Goal: Task Accomplishment & Management: Use online tool/utility

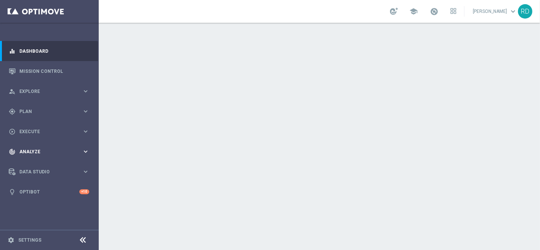
click at [41, 151] on span "Analyze" at bounding box center [50, 152] width 63 height 5
click at [43, 127] on div "play_circle_outline Execute keyboard_arrow_right" at bounding box center [49, 132] width 98 height 20
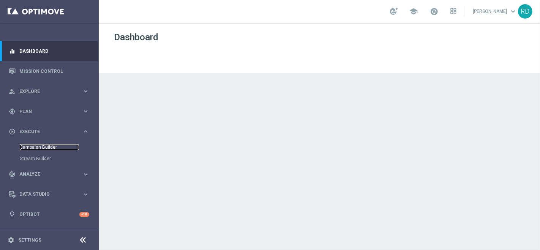
click at [38, 146] on link "Campaign Builder" at bounding box center [49, 147] width 59 height 6
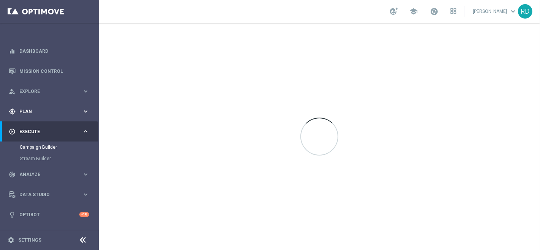
click at [30, 112] on span "Plan" at bounding box center [50, 111] width 63 height 5
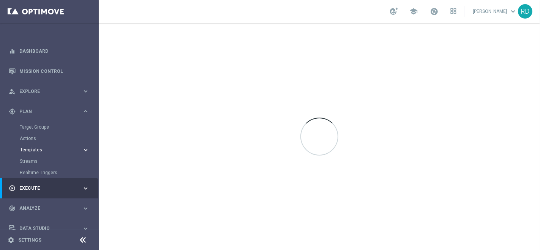
click at [35, 147] on button "Templates keyboard_arrow_right" at bounding box center [55, 150] width 70 height 6
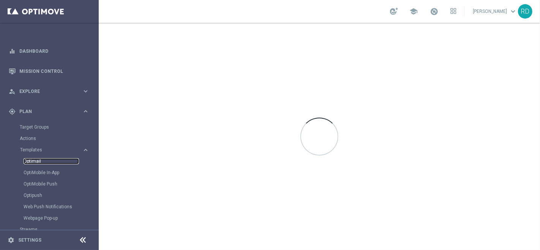
click at [29, 161] on link "Optimail" at bounding box center [51, 161] width 55 height 6
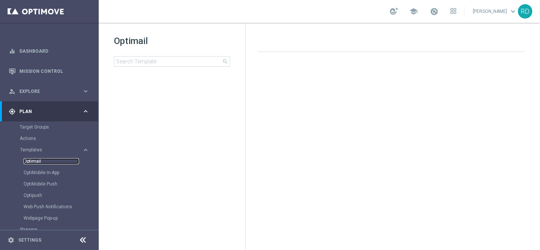
click at [36, 161] on link "Optimail" at bounding box center [51, 161] width 55 height 6
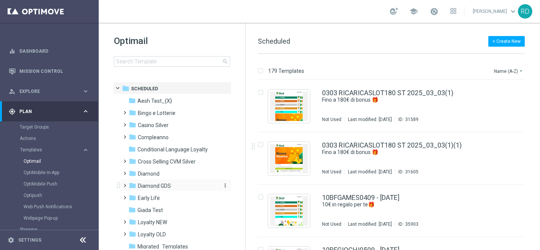
click at [149, 187] on span "Diamond GDS" at bounding box center [154, 186] width 33 height 7
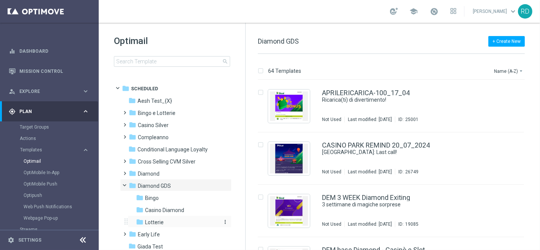
click at [152, 219] on span "Lotterie" at bounding box center [154, 222] width 19 height 7
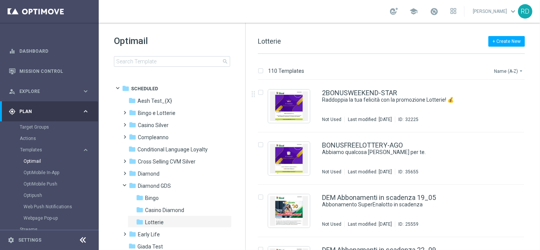
click at [502, 73] on button "Name (A-Z) arrow_drop_down" at bounding box center [510, 71] width 32 height 9
click at [496, 104] on span "Date Modified (Newest)" at bounding box center [496, 104] width 51 height 5
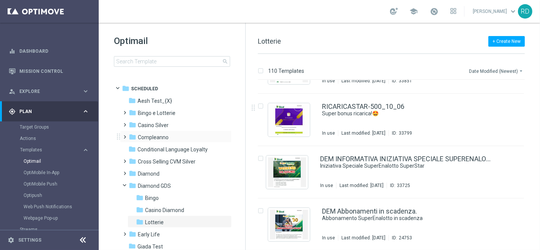
scroll to position [42, 0]
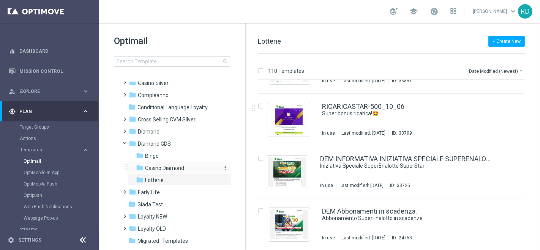
click at [159, 166] on span "Casino Diamond" at bounding box center [164, 168] width 39 height 7
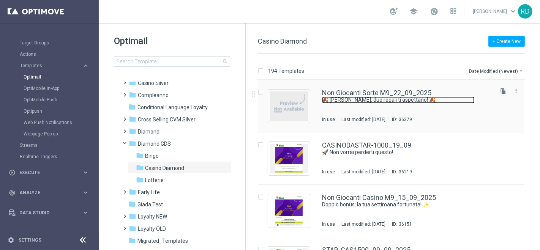
click at [349, 99] on link "🍂 [PERSON_NAME]: due regali ti aspettano! 🍂" at bounding box center [398, 100] width 153 height 7
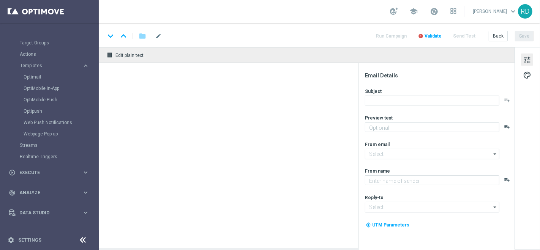
type textarea "Per te doppio divertimento, doppia sorpresa! 🤩"
type textarea "Sisal Vip"
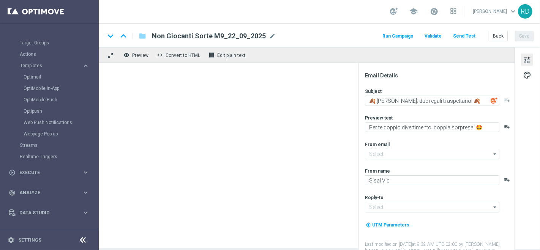
type input "[EMAIL_ADDRESS][DOMAIN_NAME]"
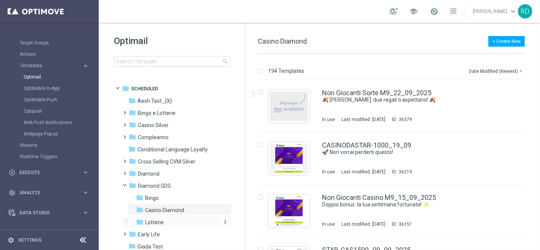
click at [150, 219] on div "folder Lotterie" at bounding box center [176, 223] width 81 height 9
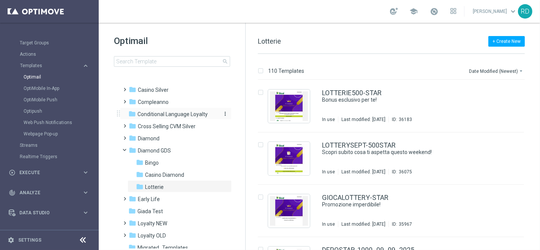
scroll to position [84, 0]
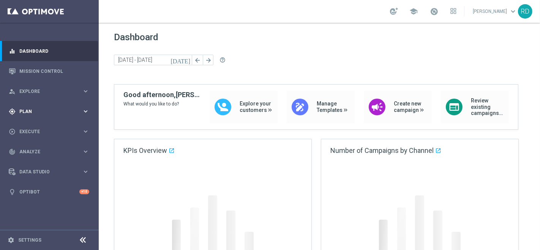
click at [48, 109] on div "gps_fixed Plan" at bounding box center [45, 111] width 73 height 7
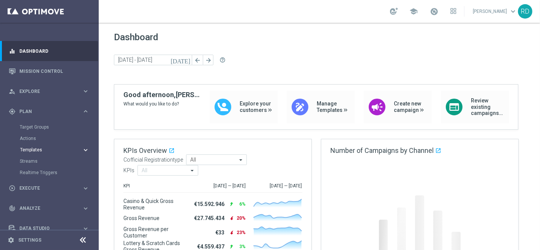
click at [42, 147] on button "Templates keyboard_arrow_right" at bounding box center [55, 150] width 70 height 6
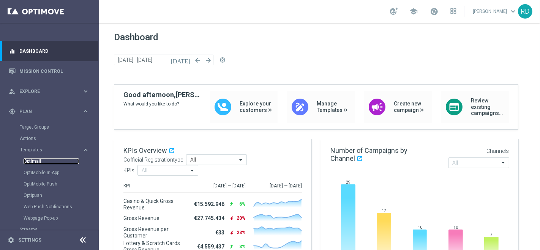
click at [39, 161] on link "Optimail" at bounding box center [51, 161] width 55 height 6
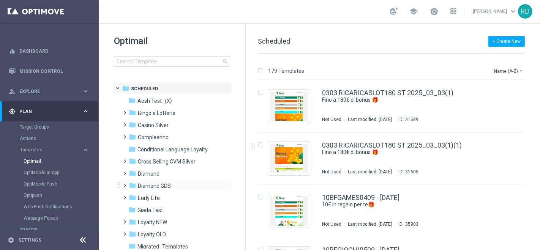
click at [125, 184] on span at bounding box center [123, 182] width 3 height 3
click at [147, 209] on span "Casino Diamond" at bounding box center [164, 210] width 39 height 7
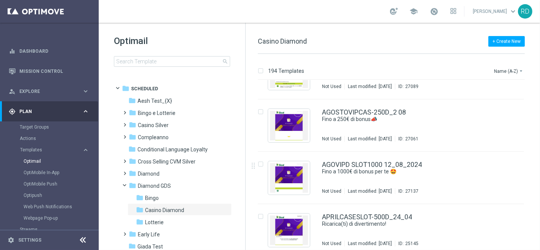
scroll to position [380, 0]
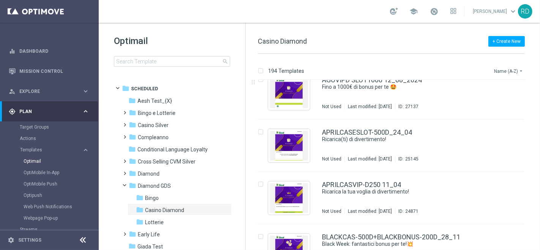
click at [499, 72] on button "Name (A-Z) arrow_drop_down" at bounding box center [510, 71] width 32 height 9
click at [497, 107] on span "Date Modified (Newest)" at bounding box center [496, 104] width 51 height 5
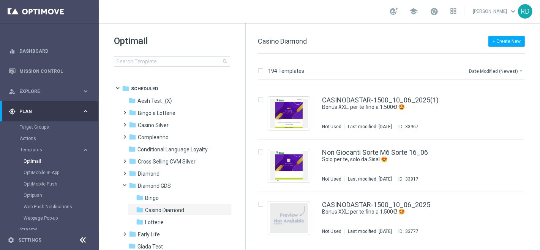
scroll to position [1098, 0]
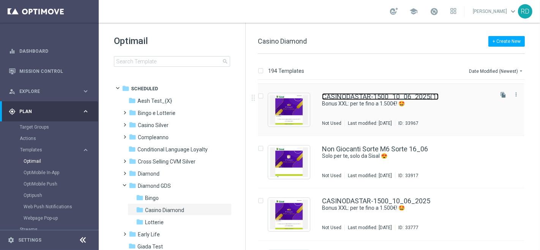
click at [338, 96] on link "CASINODASTAR-1500_10_06_2025(1)" at bounding box center [380, 96] width 117 height 7
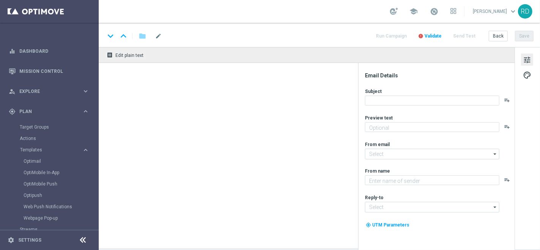
type textarea "Divertiti al Casinò, alle Slot e ai Quick Games!"
type textarea "Sisal Vip"
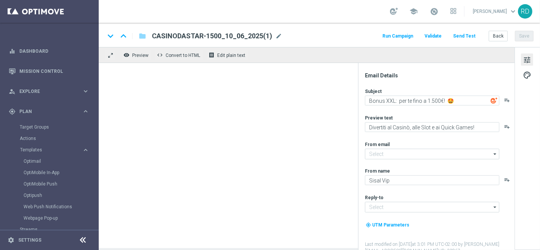
type input "[EMAIL_ADDRESS][DOMAIN_NAME]"
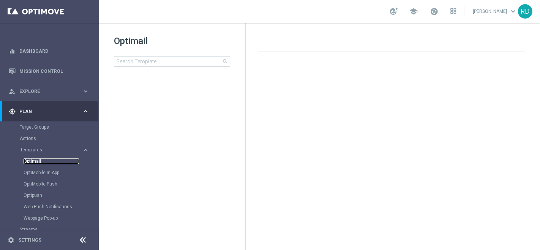
click at [33, 161] on link "Optimail" at bounding box center [51, 161] width 55 height 6
click at [33, 159] on link "Optimail" at bounding box center [51, 161] width 55 height 6
click at [30, 154] on div "Templates keyboard_arrow_right Optimail OptiMobile In-App OptiMobile Push Optip…" at bounding box center [59, 185] width 78 height 77
click at [31, 148] on span "Templates" at bounding box center [47, 150] width 54 height 5
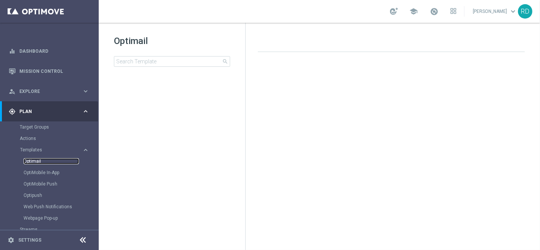
click at [30, 160] on link "Optimail" at bounding box center [51, 161] width 55 height 6
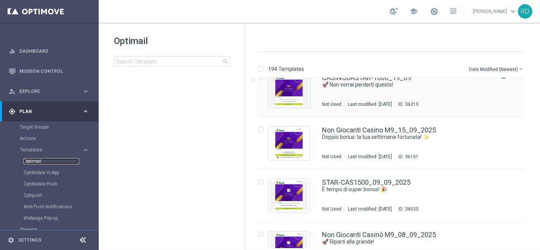
scroll to position [93, 0]
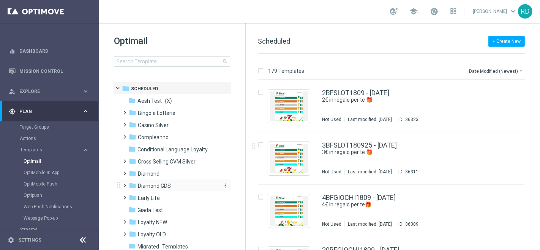
click at [153, 186] on span "Diamond GDS" at bounding box center [154, 186] width 33 height 7
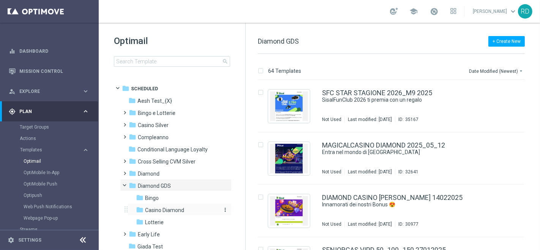
click at [160, 207] on span "Casino Diamond" at bounding box center [164, 210] width 39 height 7
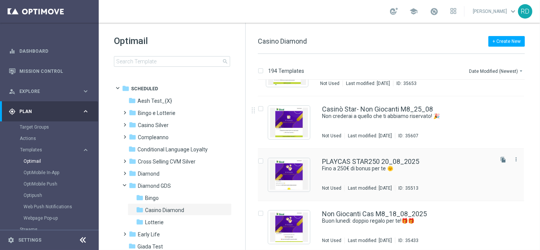
scroll to position [295, 0]
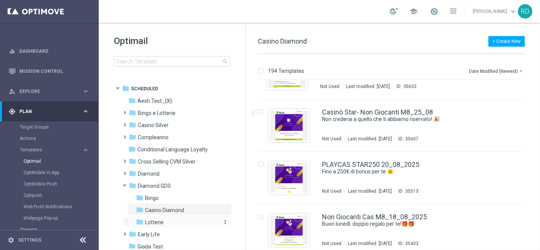
click at [157, 225] on span "Lotterie" at bounding box center [154, 222] width 19 height 7
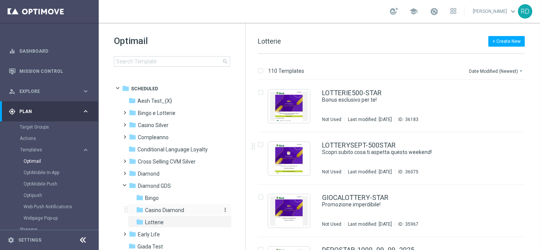
click at [170, 208] on span "Casino Diamond" at bounding box center [164, 210] width 39 height 7
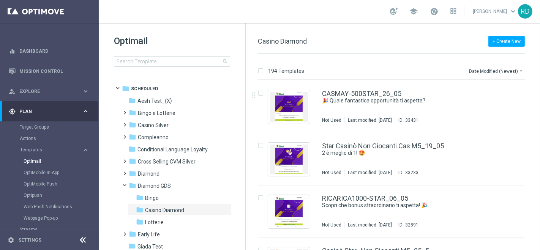
scroll to position [1562, 0]
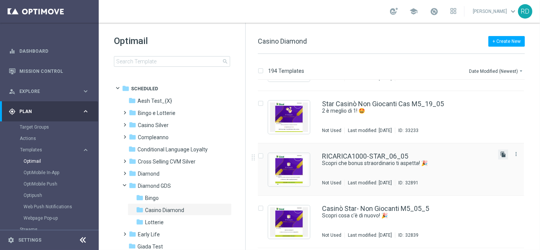
click at [505, 155] on icon "file_copy" at bounding box center [504, 155] width 6 height 6
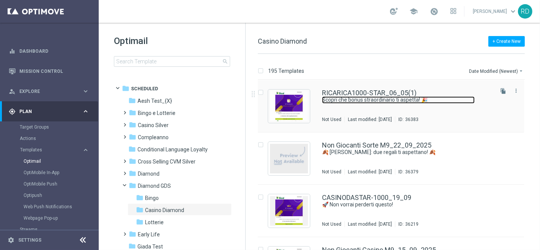
click at [354, 99] on link "Scopri che bonus straordinario ti aspetta! 🎉" at bounding box center [398, 100] width 153 height 7
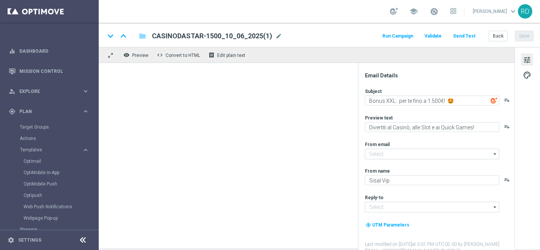
type input "[EMAIL_ADDRESS][DOMAIN_NAME]"
type textarea "Scopri che bonus straordinario ti aspetta! 🎉"
type textarea "Per [PERSON_NAME] a 1.000€ di bonus! 💰"
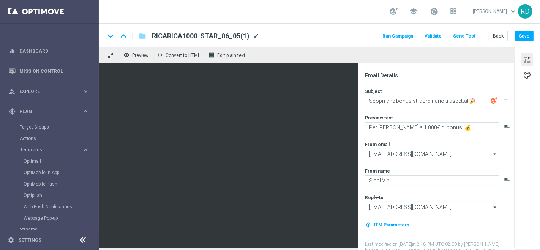
click at [254, 38] on span "mode_edit" at bounding box center [256, 36] width 7 height 7
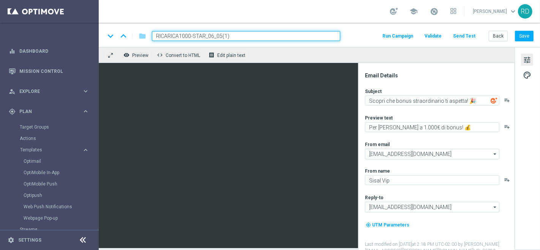
drag, startPoint x: 254, startPoint y: 38, endPoint x: 122, endPoint y: 44, distance: 132.0
click at [120, 44] on div "keyboard_arrow_down keyboard_arrow_up folder RICARICA1000-STAR_06_05(1) Run Cam…" at bounding box center [320, 35] width 442 height 24
paste input "SPECIALSTAR-1500"
type input "SPECIALSTAR-1500_23_09"
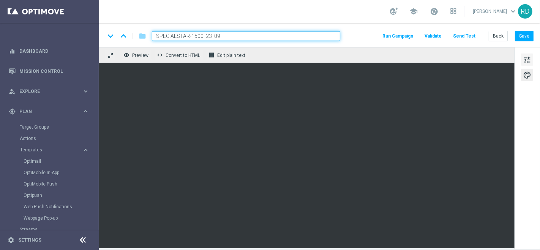
click at [531, 58] on span "tune" at bounding box center [527, 60] width 8 height 10
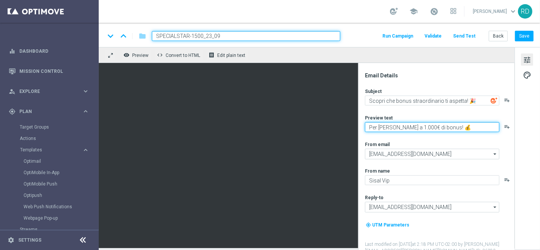
click at [407, 127] on textarea "Per [PERSON_NAME] a 1.000€ di bonus! 💰" at bounding box center [432, 127] width 135 height 10
type textarea "Per te fino a 1.500€ di bonus! 💰"
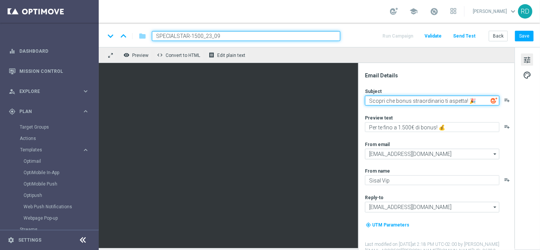
drag, startPoint x: 410, startPoint y: 102, endPoint x: 395, endPoint y: 101, distance: 14.5
click at [395, 101] on textarea "Scopri che bonus straordinario ti aspetta! 🎉" at bounding box center [432, 101] width 135 height 10
click at [453, 98] on textarea "Scopri che promozione straordinario ti aspetta! 🎉" at bounding box center [432, 101] width 135 height 10
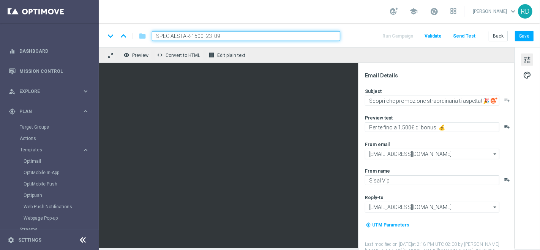
click at [464, 108] on div "Subject Scopri che promozione straordinaria ti aspetta! 🎉 playlist_add Preview …" at bounding box center [439, 171] width 149 height 166
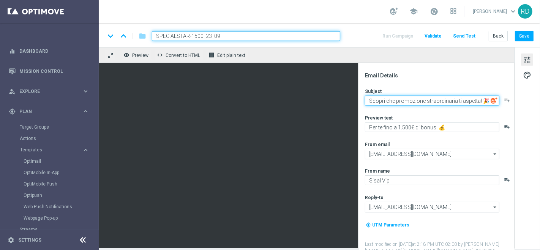
click at [367, 100] on textarea "Scopri che promozione straordinaria ti aspetta! 🎉" at bounding box center [432, 101] width 135 height 10
paste textarea "🤩"
click at [486, 102] on textarea "🤩Scopri che promozione straordinaria ti aspetta! 🎉" at bounding box center [432, 101] width 135 height 10
type textarea "🤩Scopri che promozione straordinaria ti aspetta!"
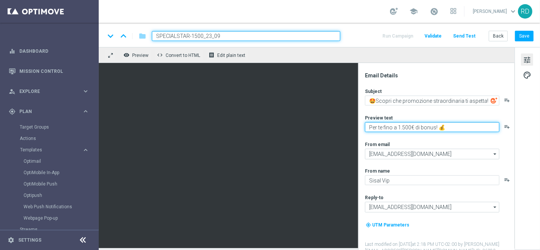
click at [447, 127] on textarea "Per te fino a 1.500€ di bonus! 💰" at bounding box center [432, 127] width 135 height 10
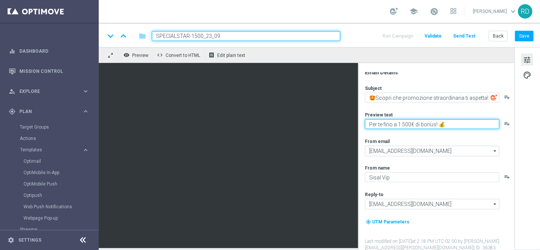
scroll to position [3, 0]
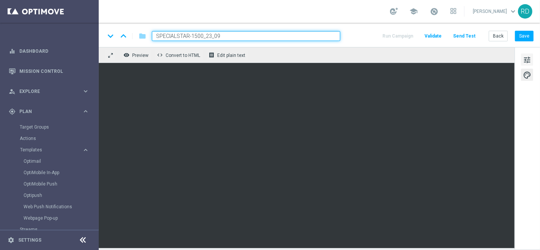
click at [531, 56] on span "tune" at bounding box center [527, 60] width 8 height 10
click at [533, 57] on button "tune" at bounding box center [527, 60] width 12 height 12
click at [523, 35] on button "Save" at bounding box center [524, 36] width 19 height 11
click at [524, 32] on button "Save" at bounding box center [524, 36] width 19 height 11
click at [525, 61] on span "tune" at bounding box center [527, 60] width 8 height 10
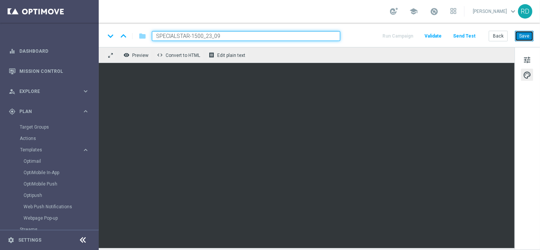
click at [524, 33] on button "Save" at bounding box center [524, 36] width 19 height 11
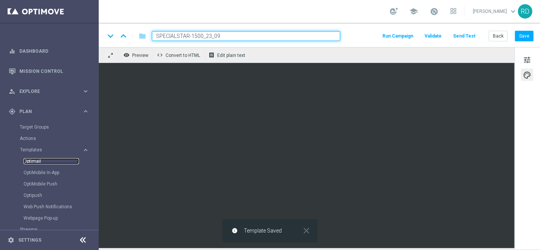
click at [41, 160] on link "Optimail" at bounding box center [51, 161] width 55 height 6
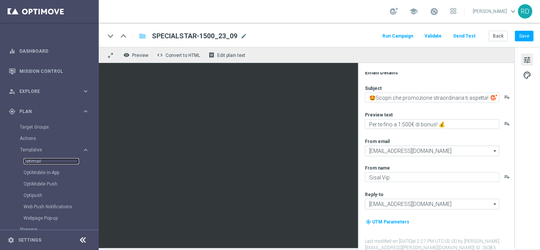
scroll to position [3, 0]
click at [36, 162] on link "Optimail" at bounding box center [51, 161] width 55 height 6
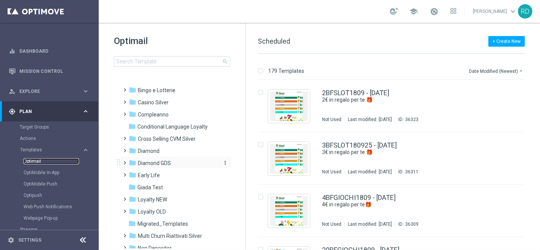
scroll to position [42, 0]
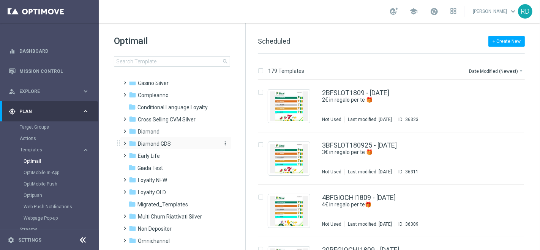
click at [155, 144] on span "Diamond GDS" at bounding box center [154, 144] width 33 height 7
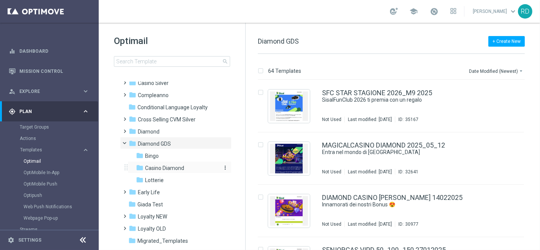
click at [160, 166] on span "Casino Diamond" at bounding box center [164, 168] width 39 height 7
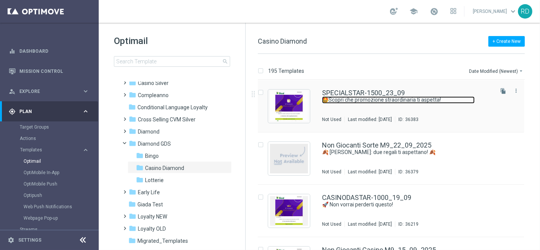
click at [387, 97] on link "🤩Scopri che promozione straordinaria ti aspetta!" at bounding box center [398, 100] width 153 height 7
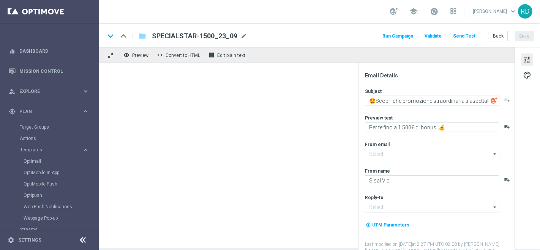
type input "[EMAIL_ADDRESS][DOMAIN_NAME]"
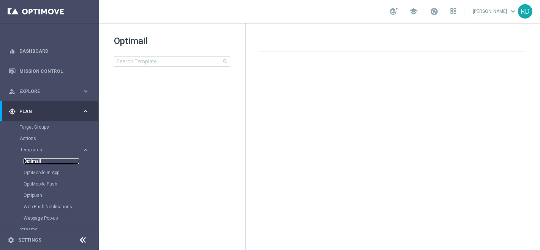
click at [36, 161] on link "Optimail" at bounding box center [51, 161] width 55 height 6
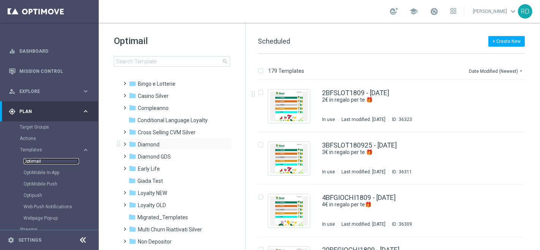
scroll to position [42, 0]
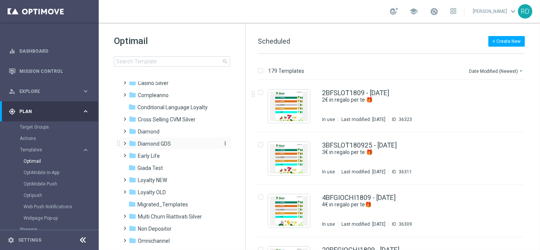
click at [158, 146] on span "Diamond GDS" at bounding box center [154, 144] width 33 height 7
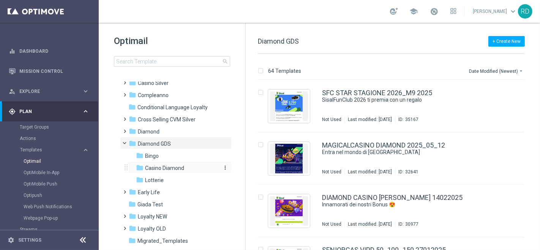
click at [168, 171] on span "Casino Diamond" at bounding box center [164, 168] width 39 height 7
